Goal: Task Accomplishment & Management: Use online tool/utility

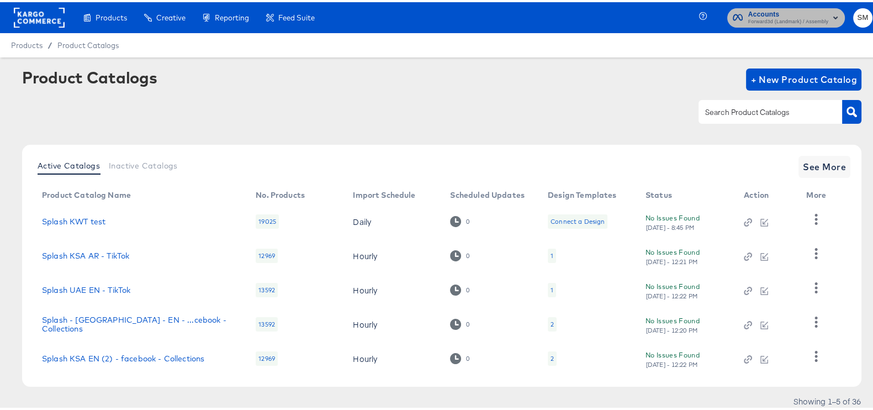
click at [759, 14] on span "Accounts" at bounding box center [788, 13] width 80 height 12
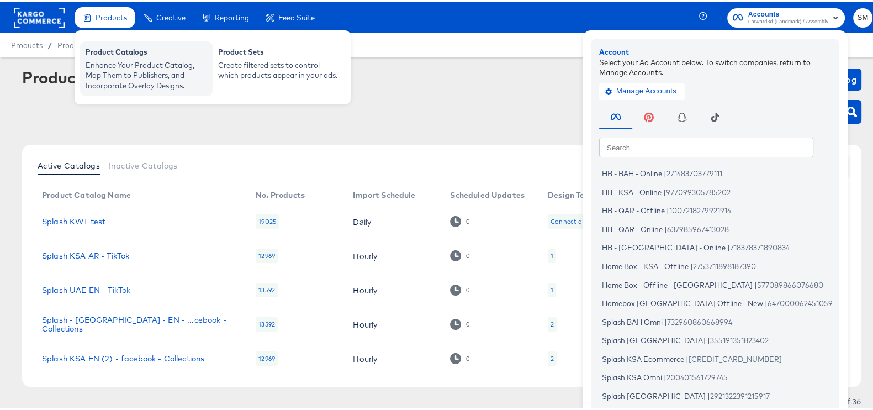
click at [113, 49] on div "Product Catalogs" at bounding box center [147, 51] width 122 height 13
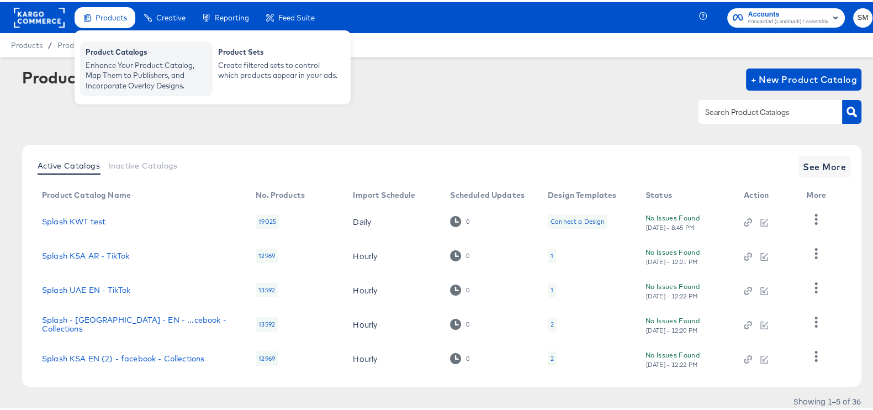
click at [125, 68] on div "Enhance Your Product Catalog, Map Them to Publishers, and Incorporate Overlay D…" at bounding box center [147, 73] width 122 height 31
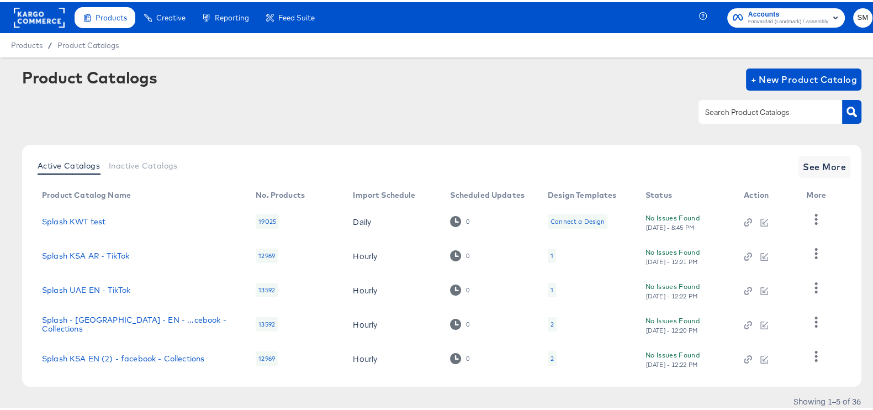
click at [739, 104] on input "text" at bounding box center [762, 110] width 118 height 13
type input "ksa"
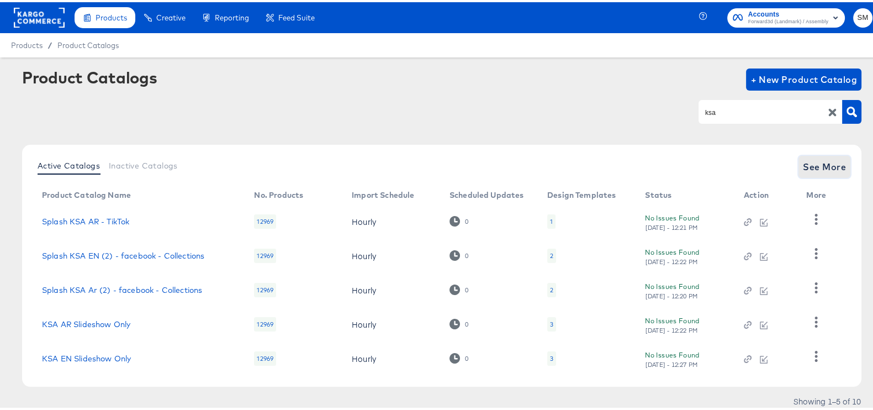
click at [826, 172] on button "See More" at bounding box center [825, 165] width 52 height 22
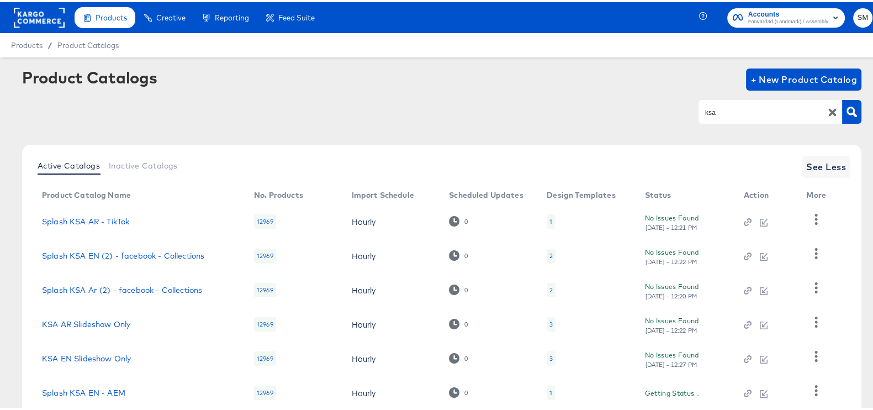
scroll to position [207, 0]
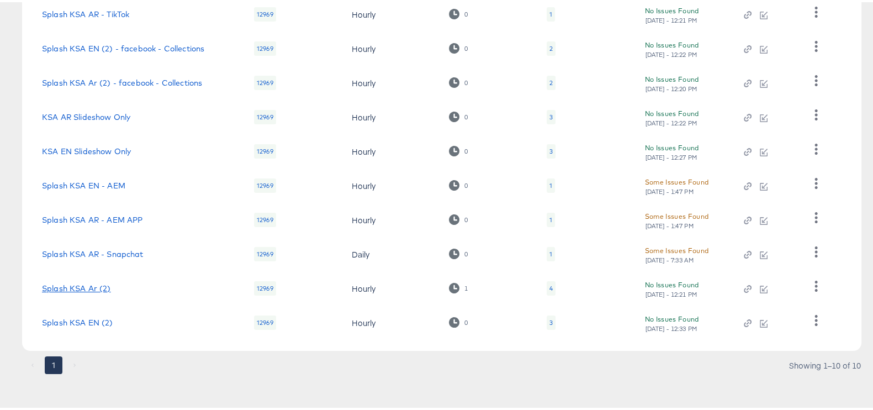
click at [76, 286] on link "Splash KSA Ar (2)" at bounding box center [76, 286] width 69 height 9
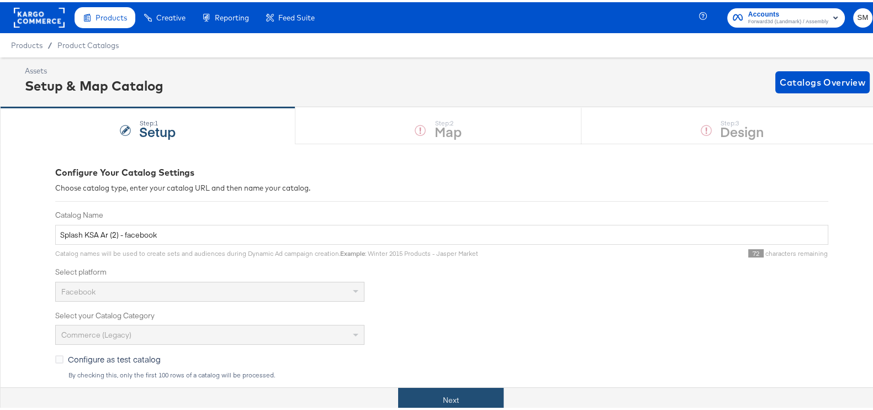
click at [434, 407] on button "Next" at bounding box center [451, 398] width 106 height 25
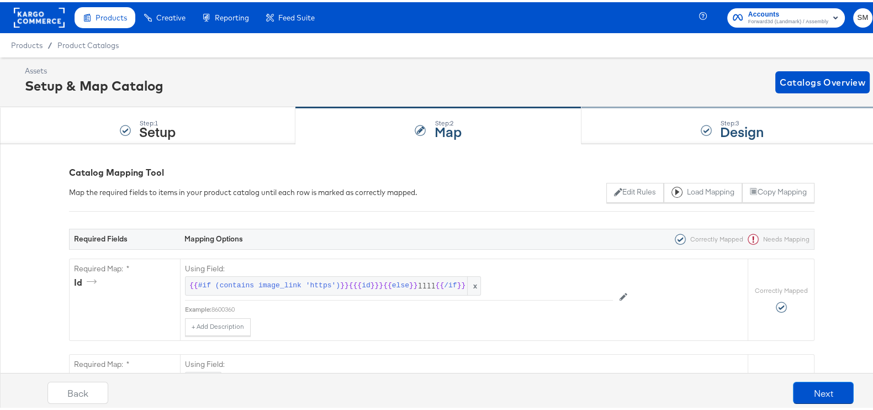
click at [680, 130] on div "Step: 3 Design" at bounding box center [733, 124] width 302 height 36
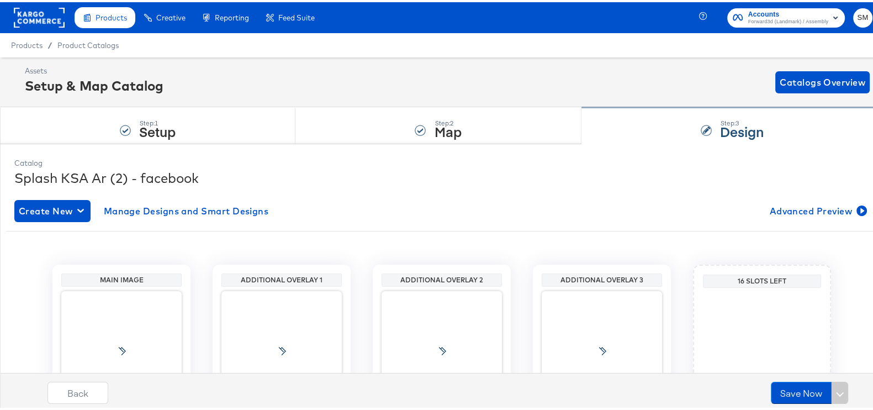
scroll to position [117, 0]
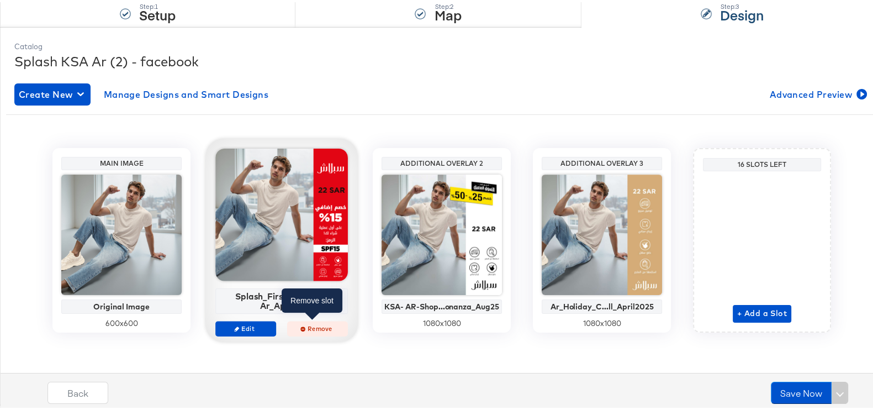
click at [309, 326] on span "Remove" at bounding box center [317, 326] width 51 height 8
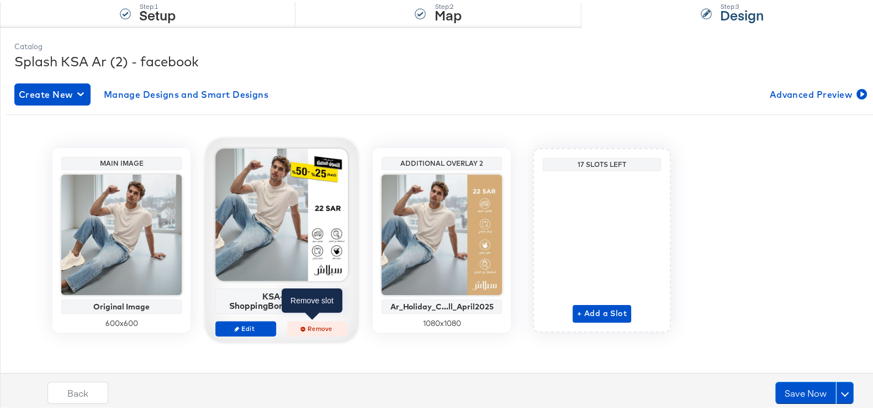
click at [318, 324] on span "Remove" at bounding box center [317, 326] width 51 height 8
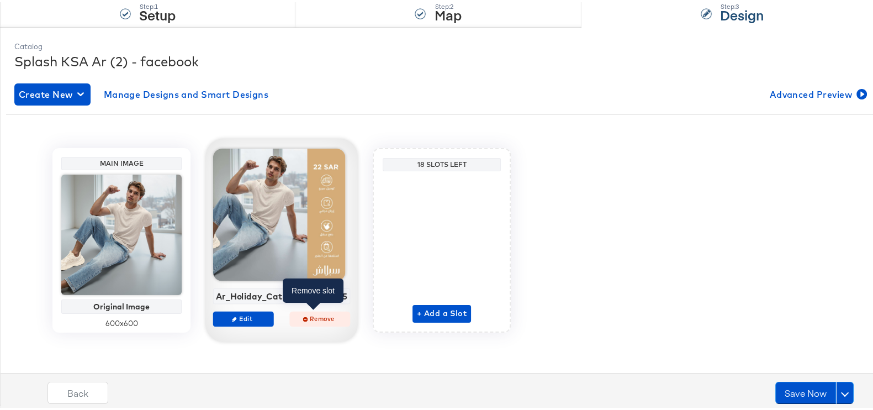
click at [304, 312] on span "Remove" at bounding box center [319, 316] width 51 height 8
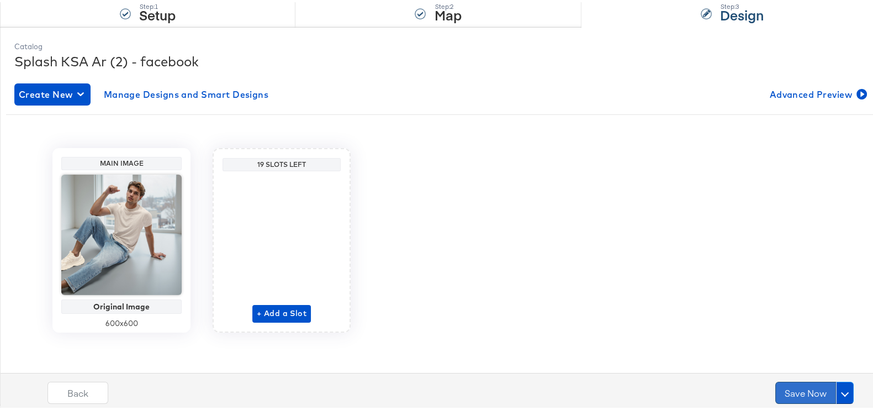
click at [806, 379] on button "Save Now" at bounding box center [806, 390] width 61 height 22
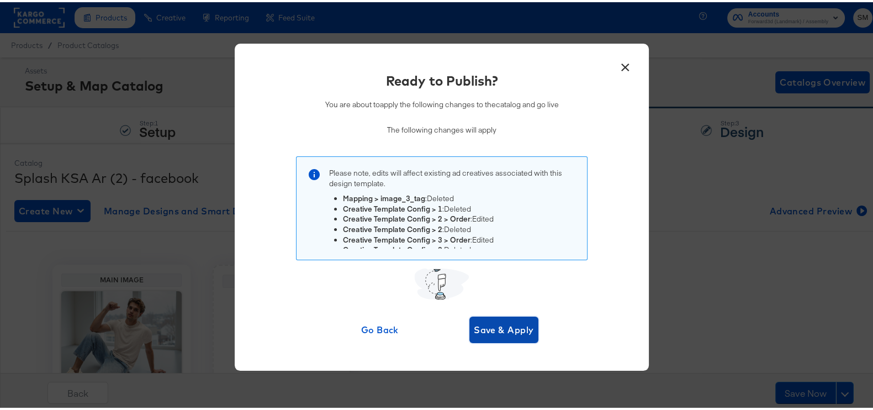
click at [503, 334] on span "Save & Apply" at bounding box center [504, 327] width 60 height 15
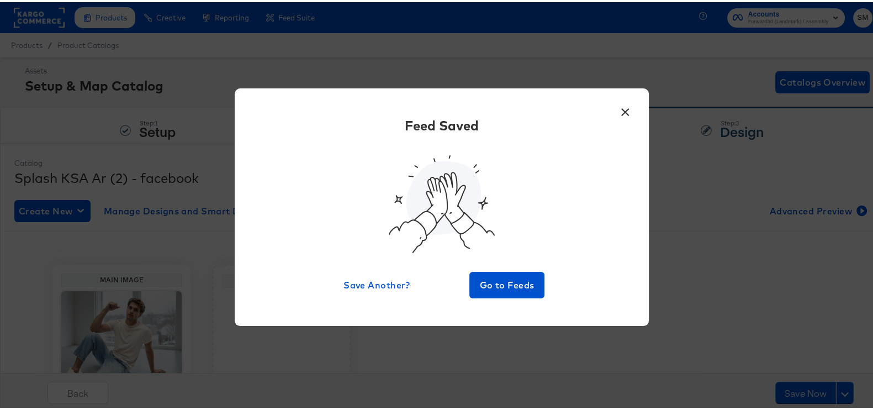
click at [618, 114] on button "×" at bounding box center [625, 107] width 20 height 20
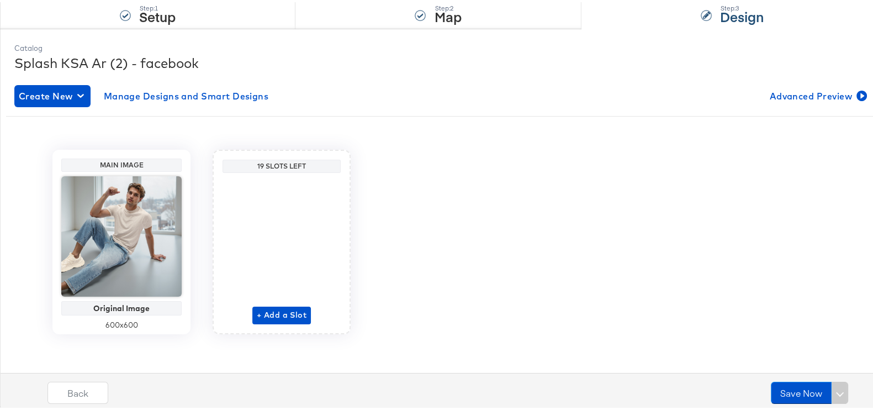
scroll to position [115, 0]
drag, startPoint x: 419, startPoint y: 272, endPoint x: 351, endPoint y: 199, distance: 98.9
click at [351, 199] on div "Main Image Original Image 600 x 600 19 Slots Left + Add a Slot" at bounding box center [442, 239] width 872 height 184
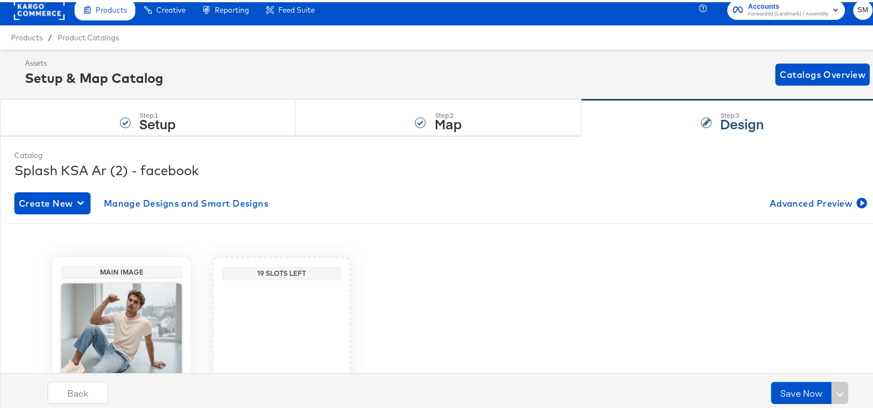
scroll to position [117, 0]
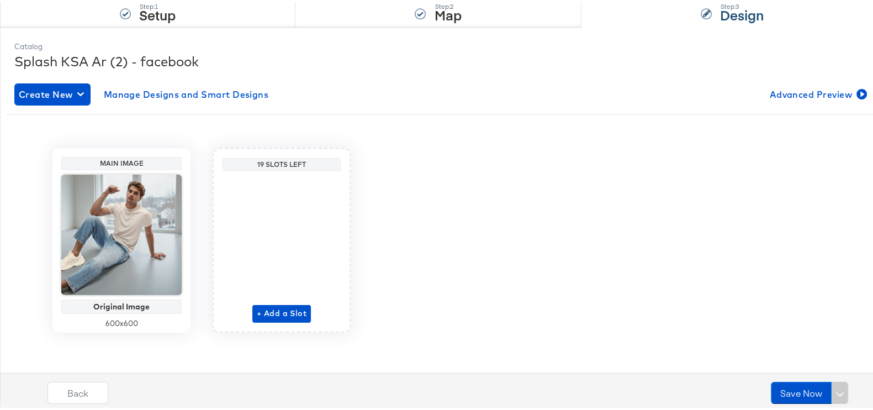
click at [771, 404] on div "Back Save Now" at bounding box center [450, 394] width 895 height 41
drag, startPoint x: 769, startPoint y: 399, endPoint x: 767, endPoint y: 387, distance: 12.5
click at [771, 387] on button "Save Now" at bounding box center [801, 390] width 61 height 22
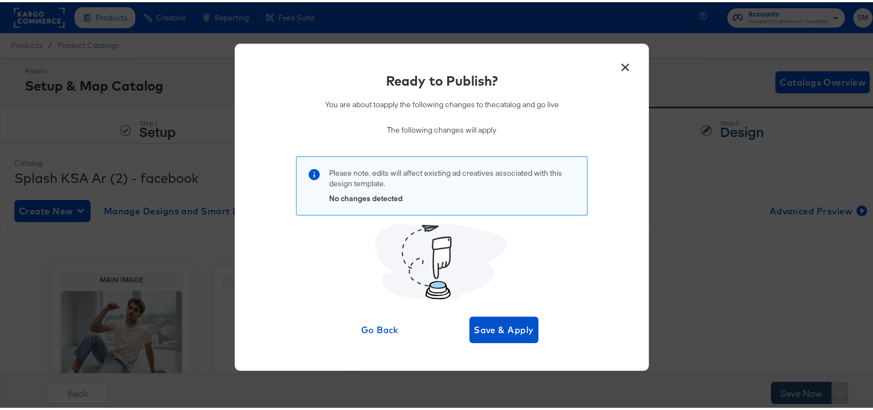
click at [767, 387] on div "× Ready to Publish? You are about to apply the following changes to the catalog…" at bounding box center [442, 205] width 884 height 410
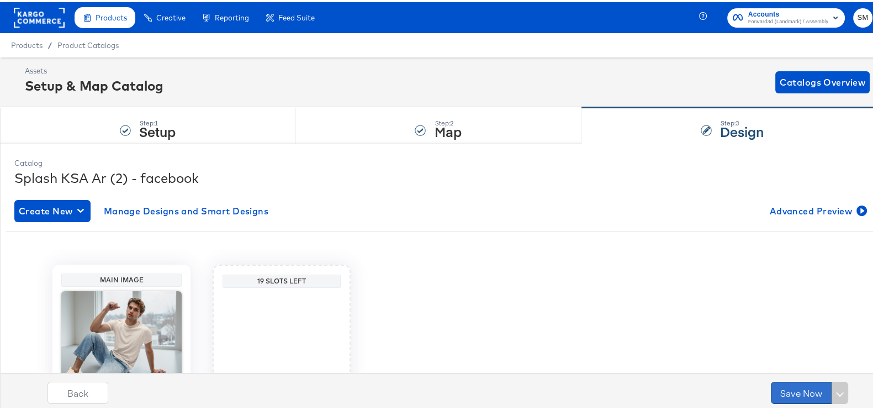
click at [771, 384] on button "Save Now" at bounding box center [801, 390] width 61 height 22
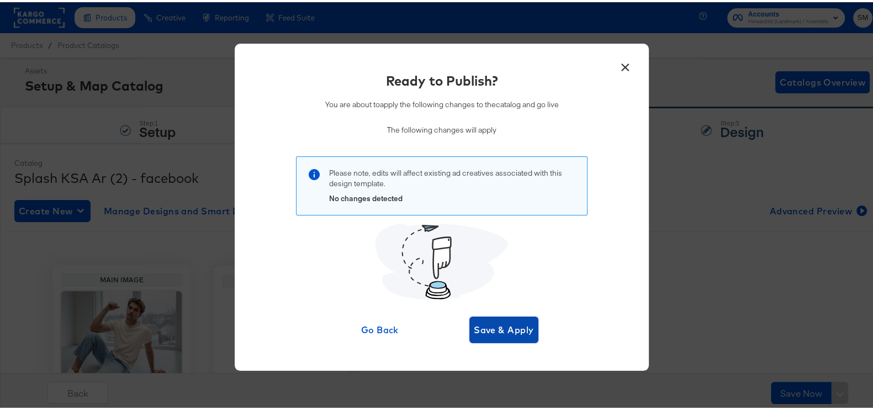
click at [485, 328] on span "Save & Apply" at bounding box center [504, 327] width 60 height 15
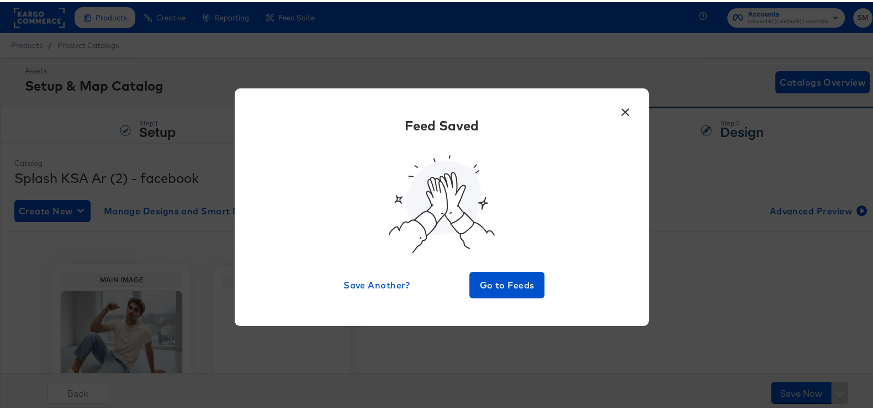
click at [620, 112] on button "×" at bounding box center [625, 107] width 20 height 20
